Goal: Task Accomplishment & Management: Use online tool/utility

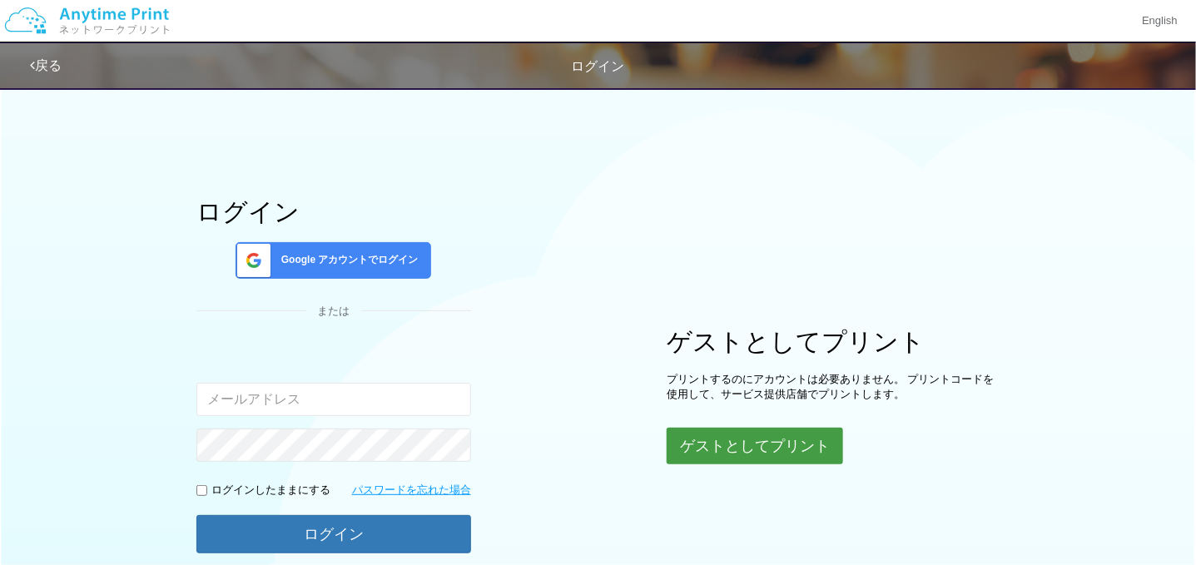
click at [792, 453] on button "ゲストとしてプリント" at bounding box center [755, 446] width 176 height 37
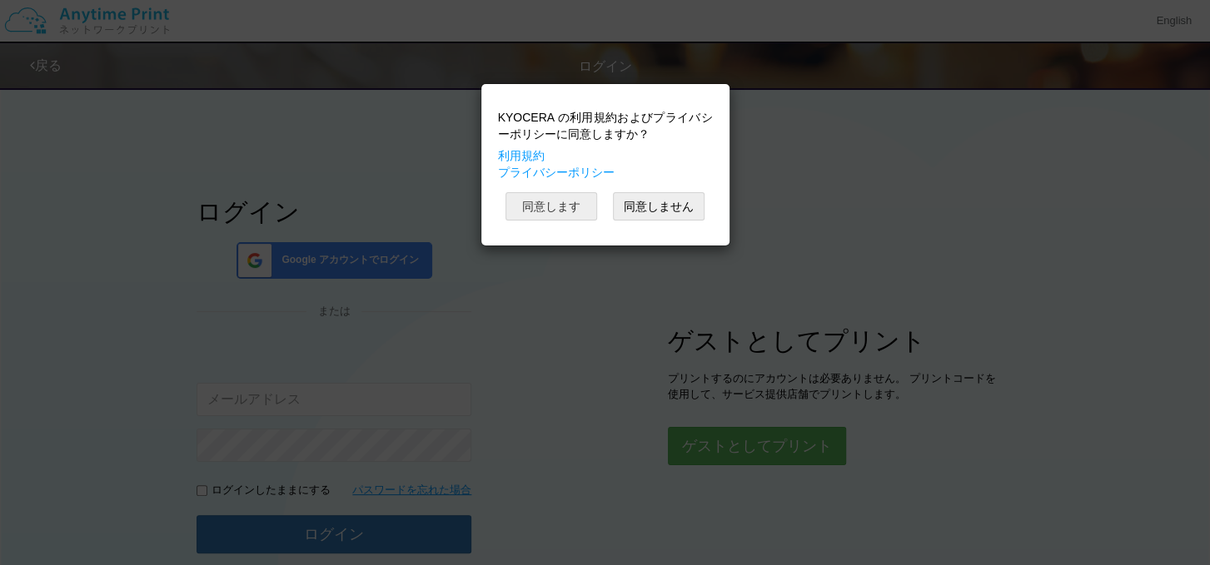
click at [572, 212] on button "同意します" at bounding box center [551, 206] width 92 height 28
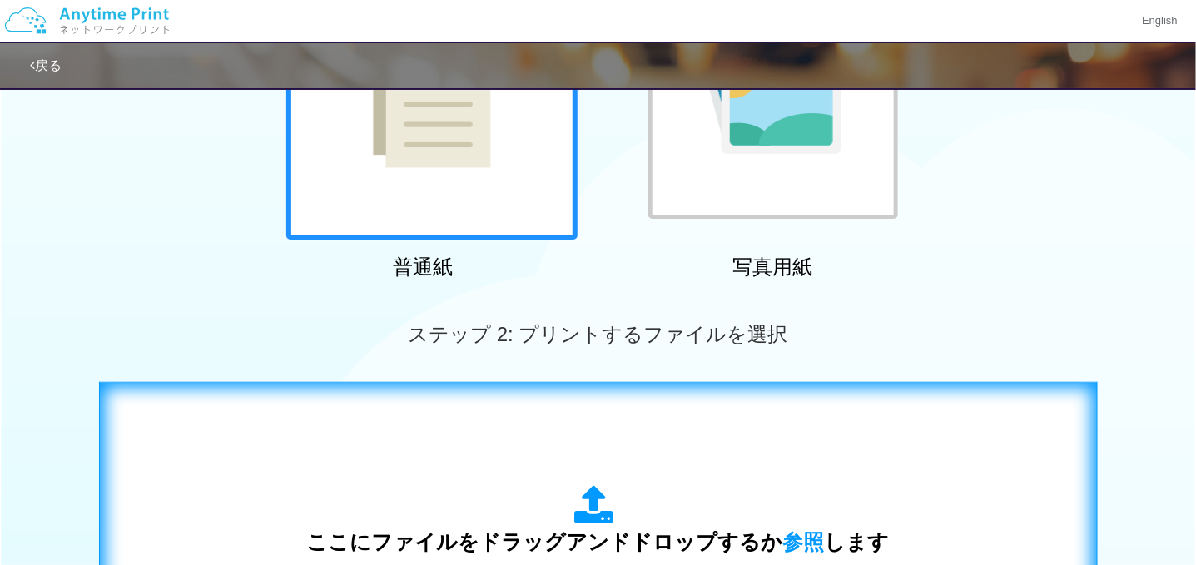
scroll to position [416, 0]
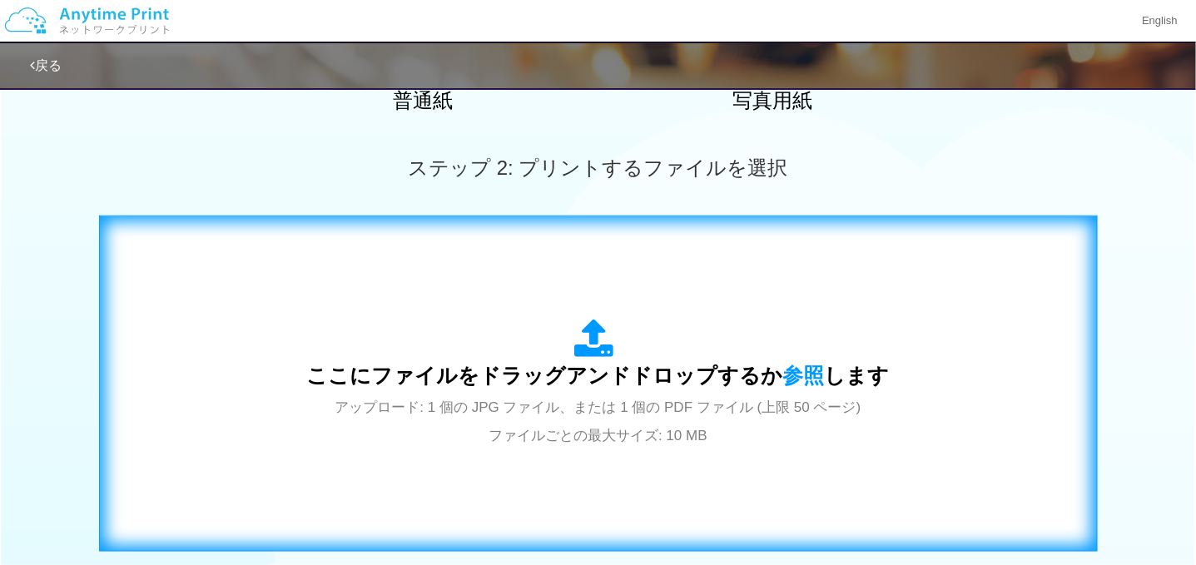
click at [726, 393] on div "ここにファイルをドラッグアンドドロップするか 参照 します アップロード: 1 個の JPG ファイル、または 1 個の PDF ファイル (上限 50 ペー…" at bounding box center [598, 384] width 583 height 130
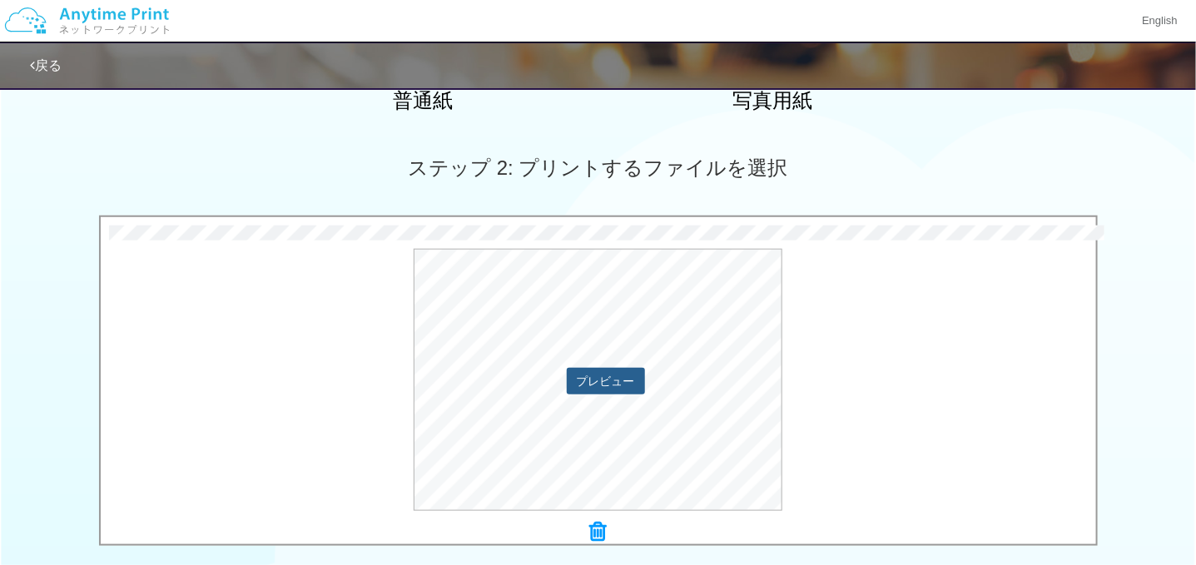
click at [600, 380] on button "プレビュー" at bounding box center [606, 381] width 78 height 27
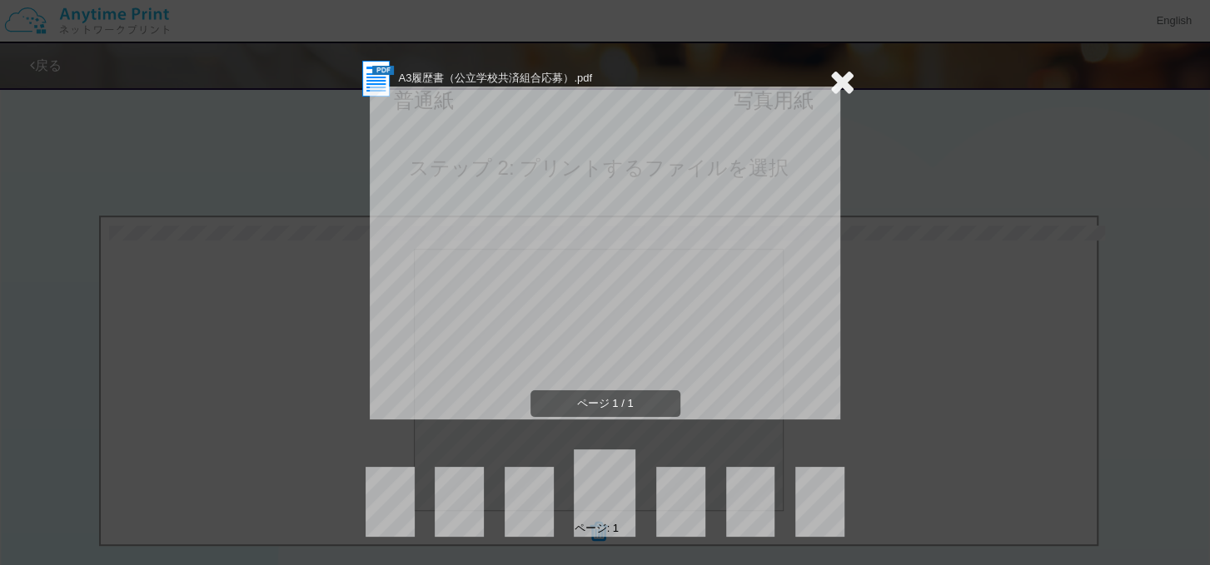
click at [842, 82] on icon at bounding box center [842, 81] width 26 height 33
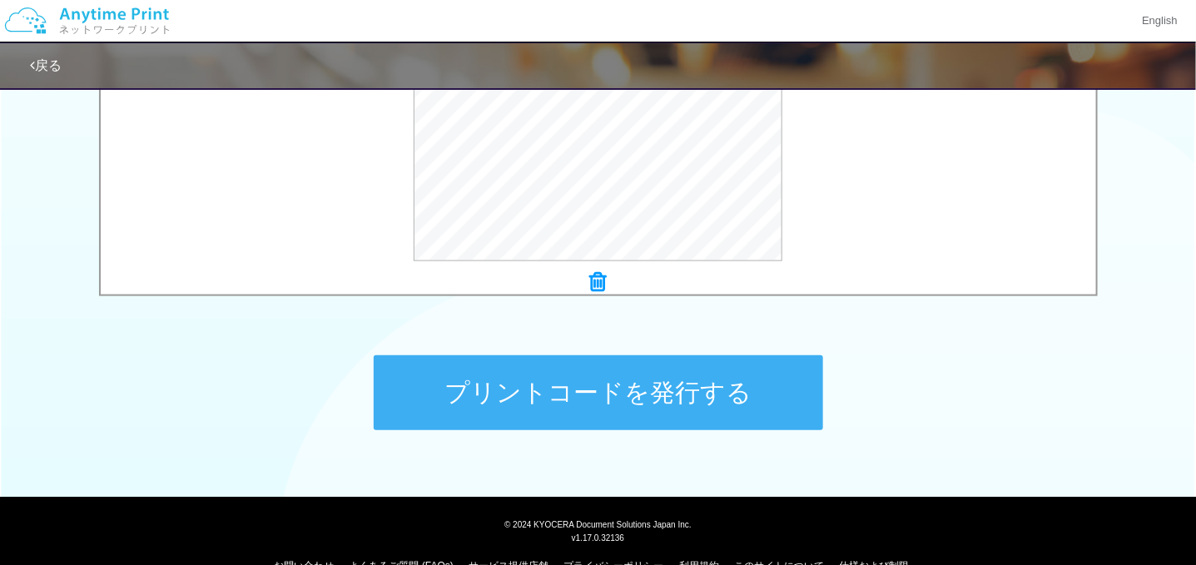
scroll to position [700, 0]
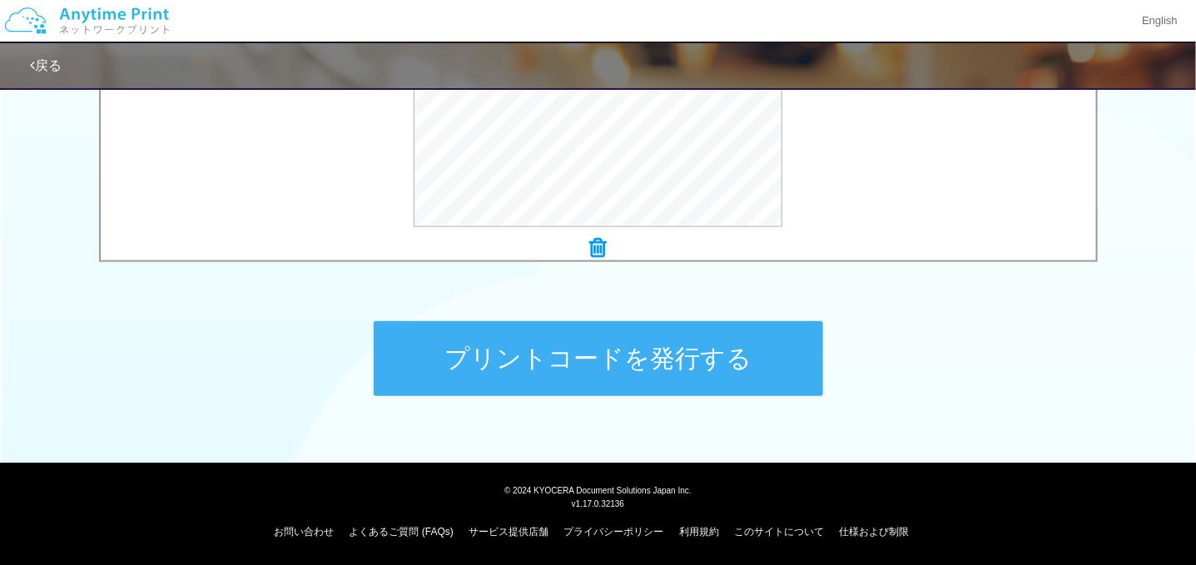
click at [624, 370] on button "プリントコードを発行する" at bounding box center [599, 358] width 450 height 75
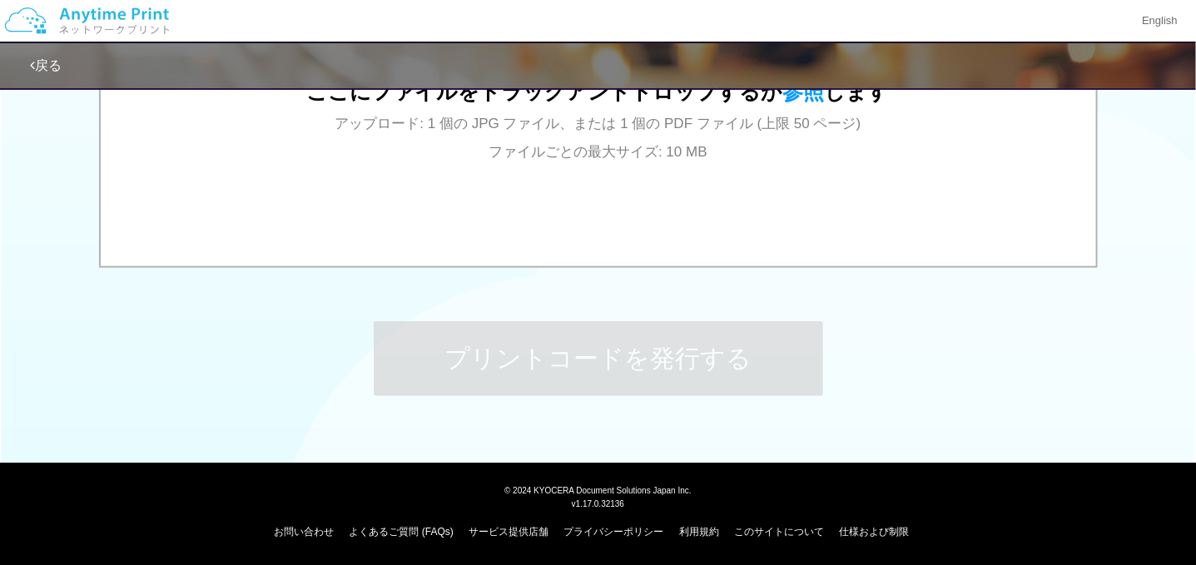
scroll to position [0, 0]
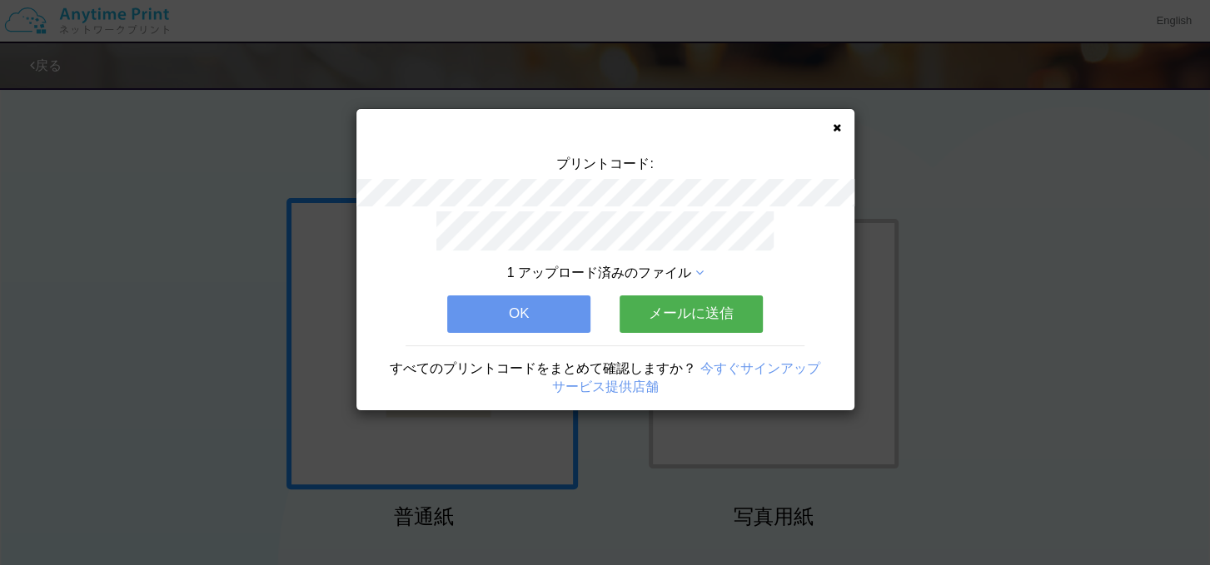
click at [838, 123] on icon at bounding box center [837, 127] width 8 height 11
